Goal: Transaction & Acquisition: Purchase product/service

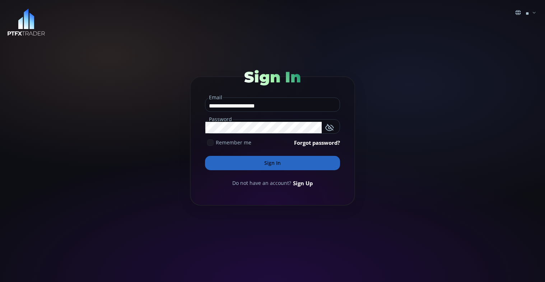
click at [275, 167] on button "Sign In" at bounding box center [272, 163] width 135 height 14
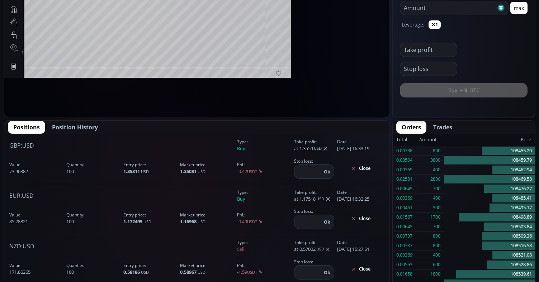
scroll to position [100, 0]
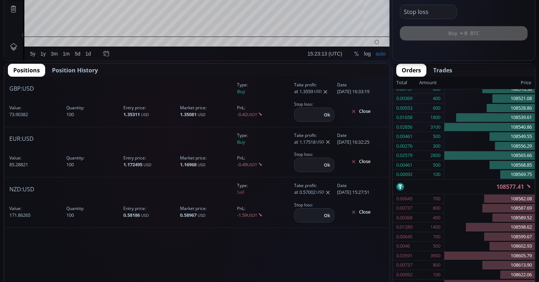
type input "********"
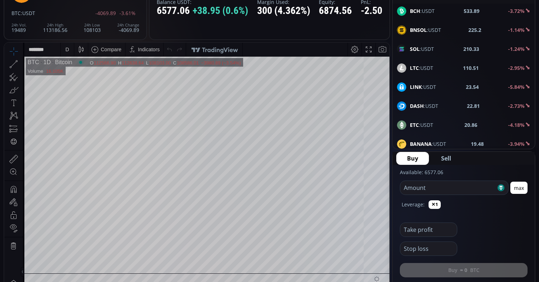
scroll to position [36, 0]
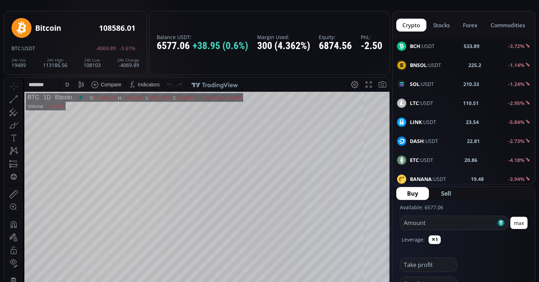
click at [415, 123] on b "LINK" at bounding box center [416, 122] width 12 height 7
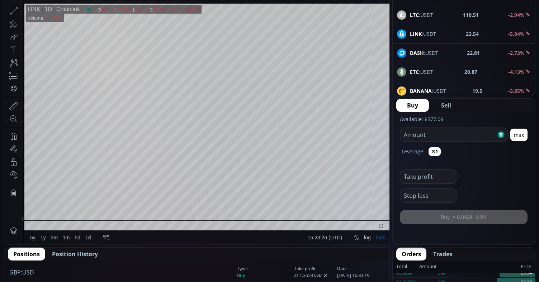
scroll to position [144, 0]
